Goal: Task Accomplishment & Management: Use online tool/utility

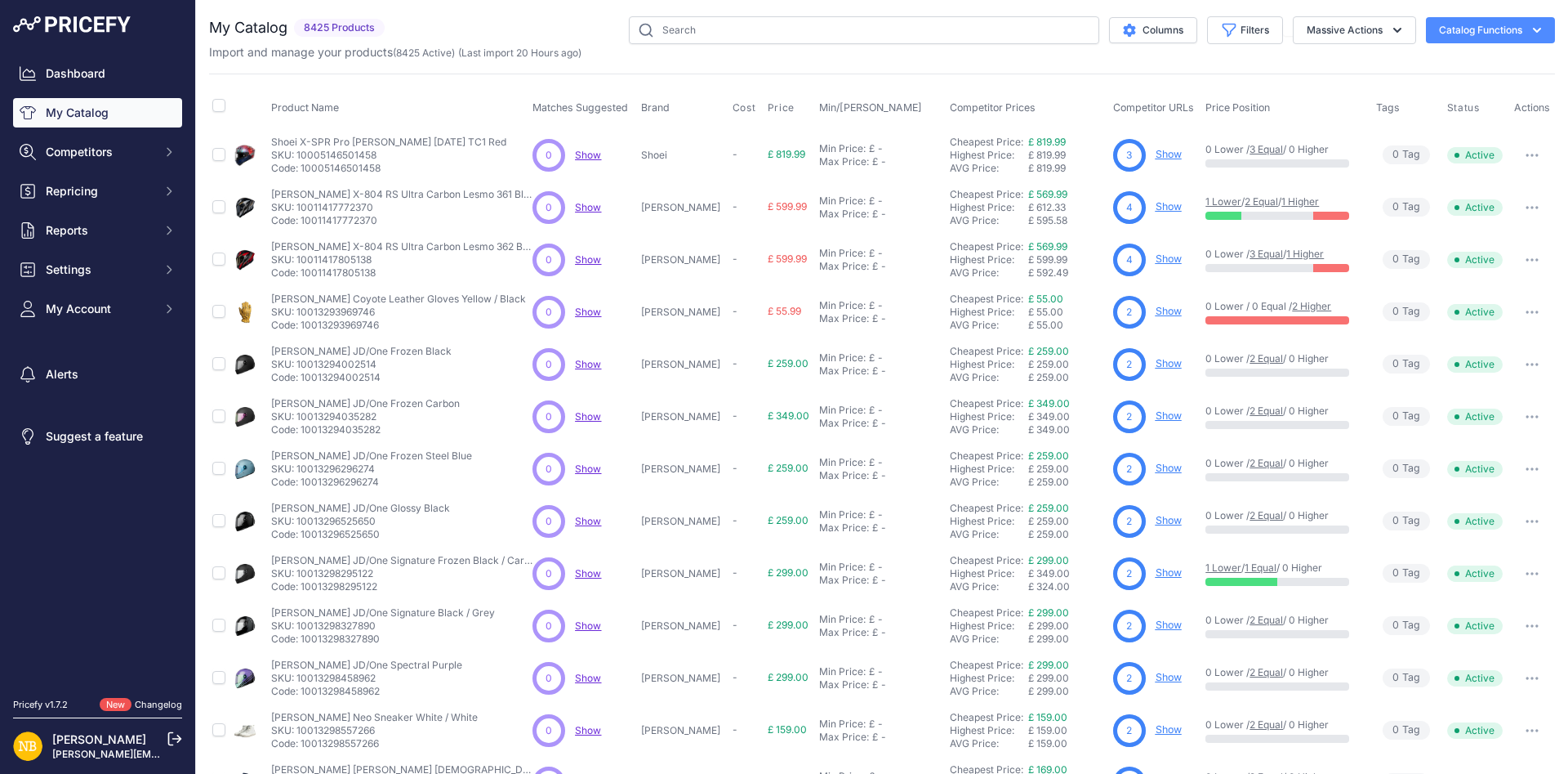
click at [717, 45] on div "Import and manage your products ( 8425 Active ) (Last import 20 Hours ago)" at bounding box center [882, 52] width 1347 height 16
click at [720, 39] on input "text" at bounding box center [864, 30] width 471 height 28
paste input "Sidi Mag 1 Air CE Boots Fluo Yellow"
type input "Sidi Mag 1 Air CE Boots Fluo Yellow"
click at [720, 37] on input "text" at bounding box center [864, 30] width 471 height 28
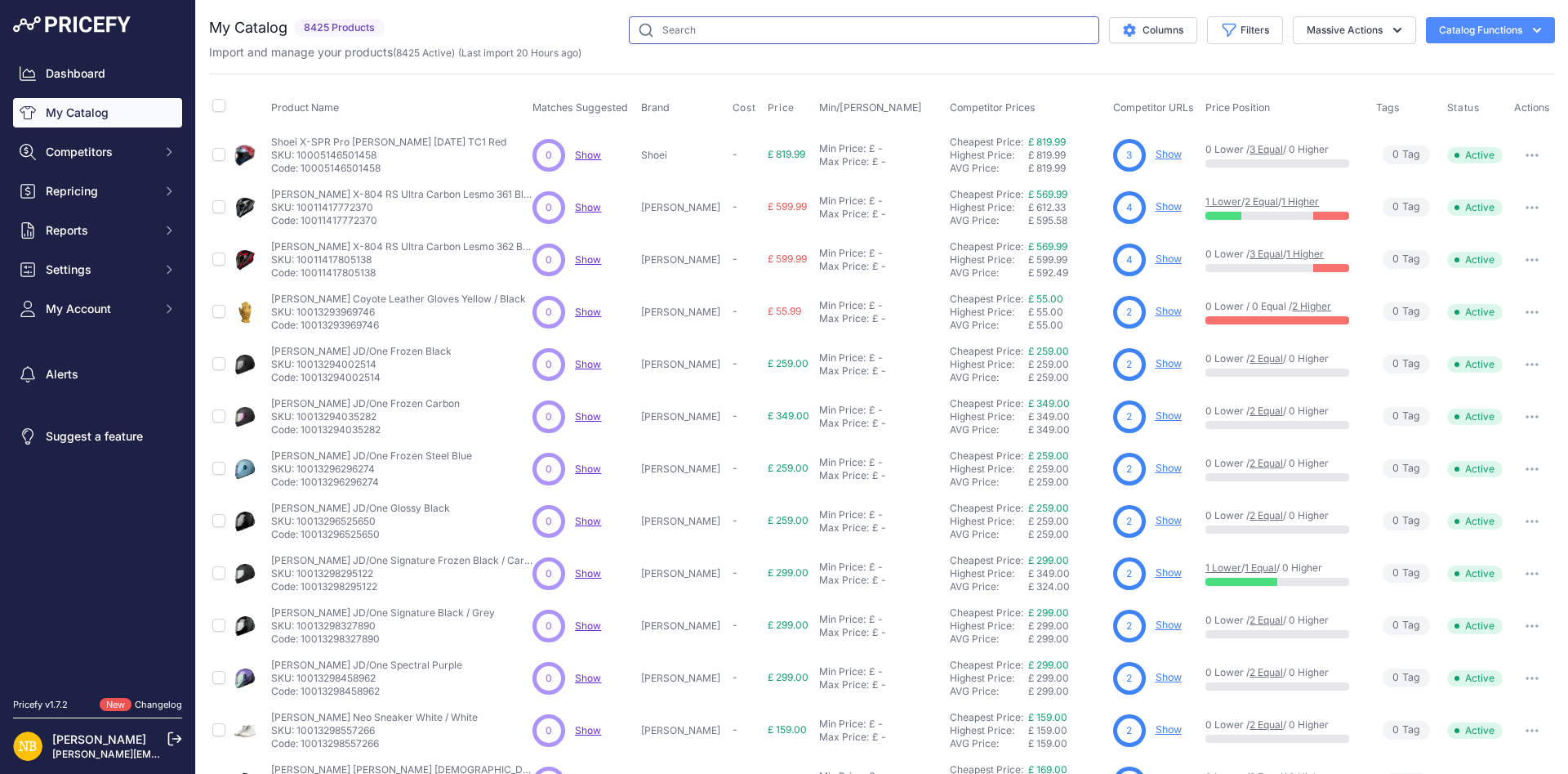
paste input "Sidi Mag 1 Air CE Boots Fluo Yellow"
type input "Sidi Mag 1 Air CE Boots Fluo Yellow"
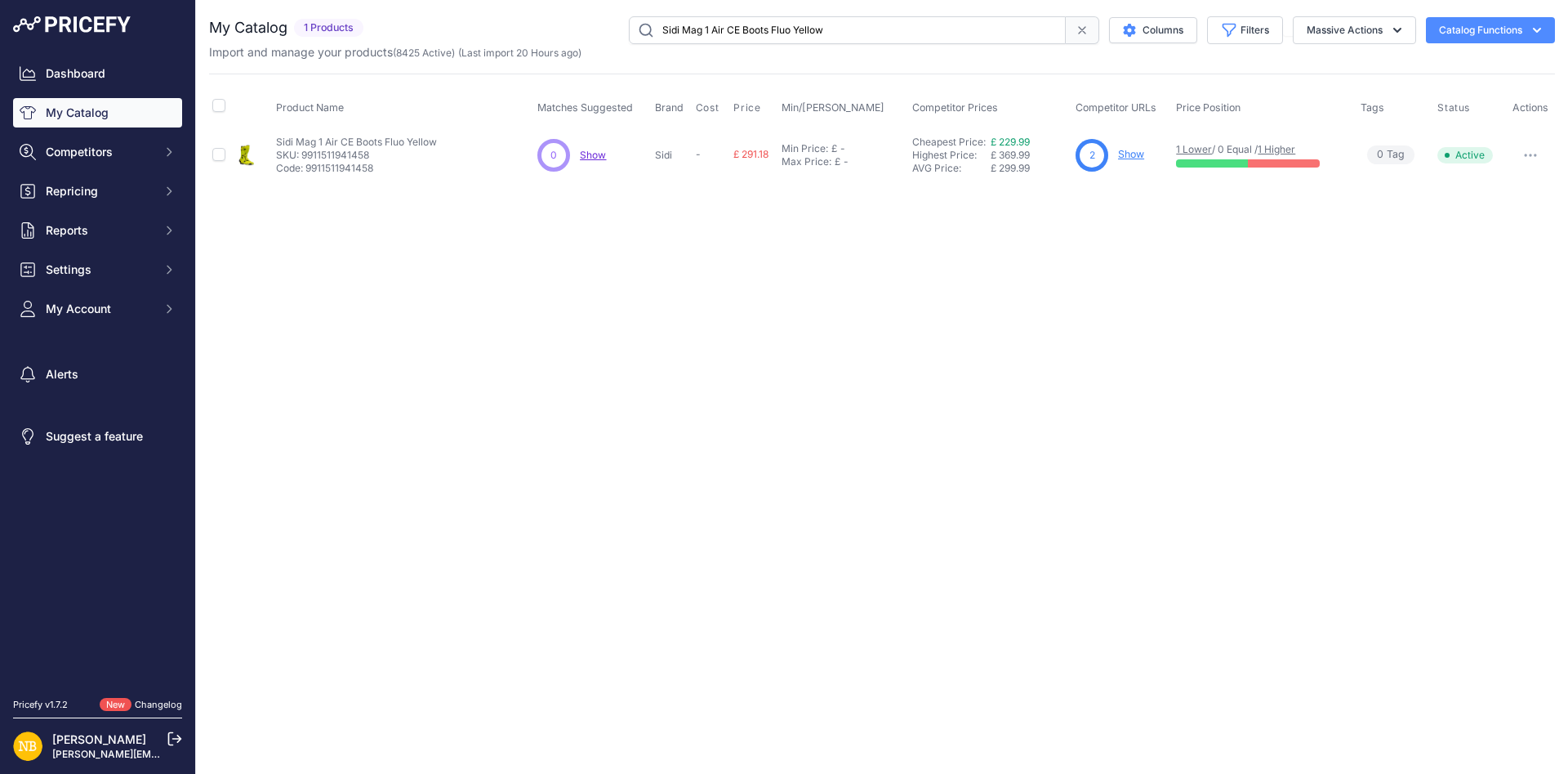
click at [1151, 154] on div "2 Show" at bounding box center [1122, 155] width 94 height 32
click at [1140, 155] on link "Show" at bounding box center [1131, 154] width 26 height 13
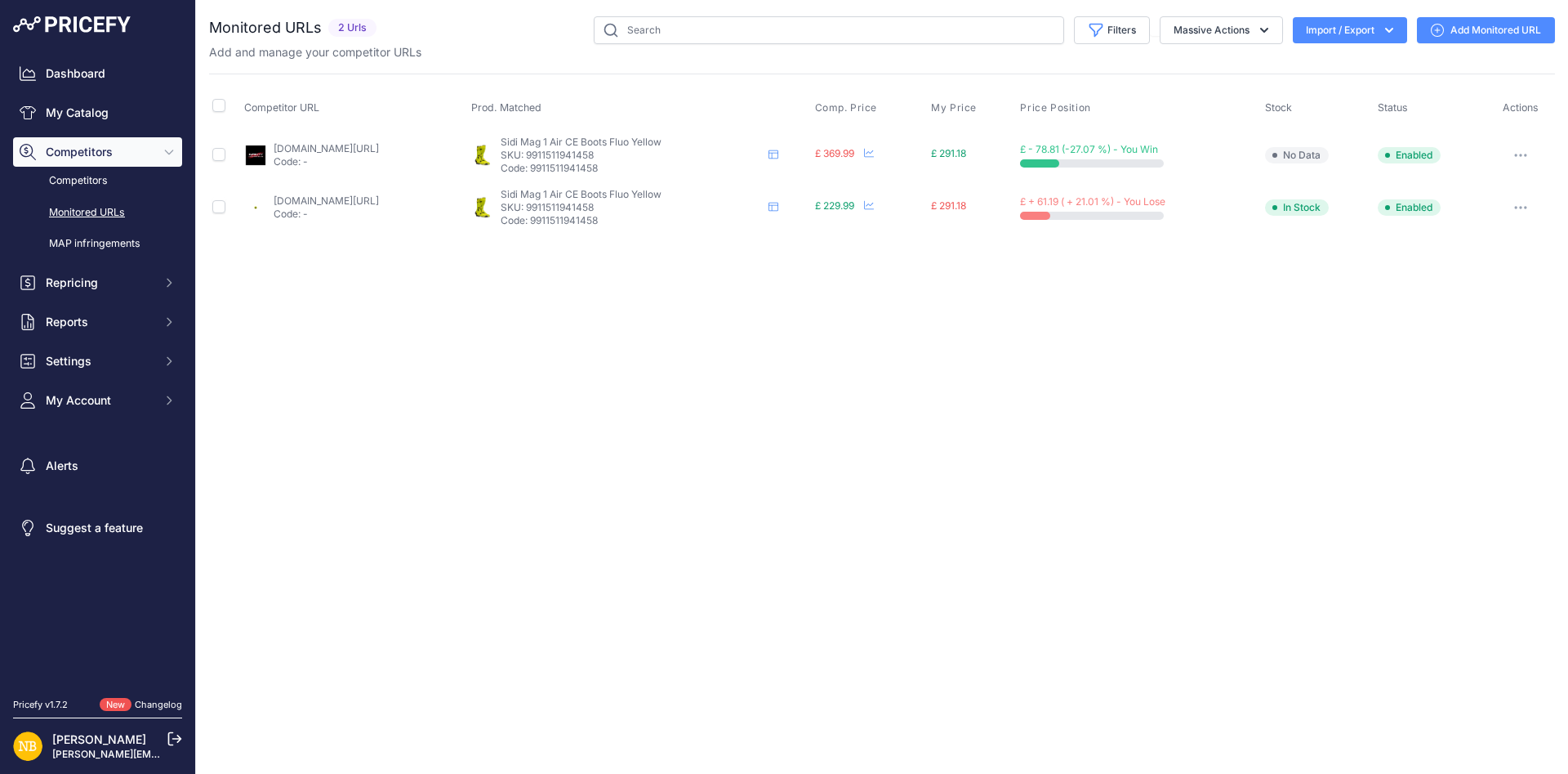
click at [379, 200] on link "gearchangeonline.com/products/sidi-mag-1-air-fluo-yellow?variant=55641060999555…" at bounding box center [326, 201] width 106 height 13
